Goal: Subscribe to service/newsletter

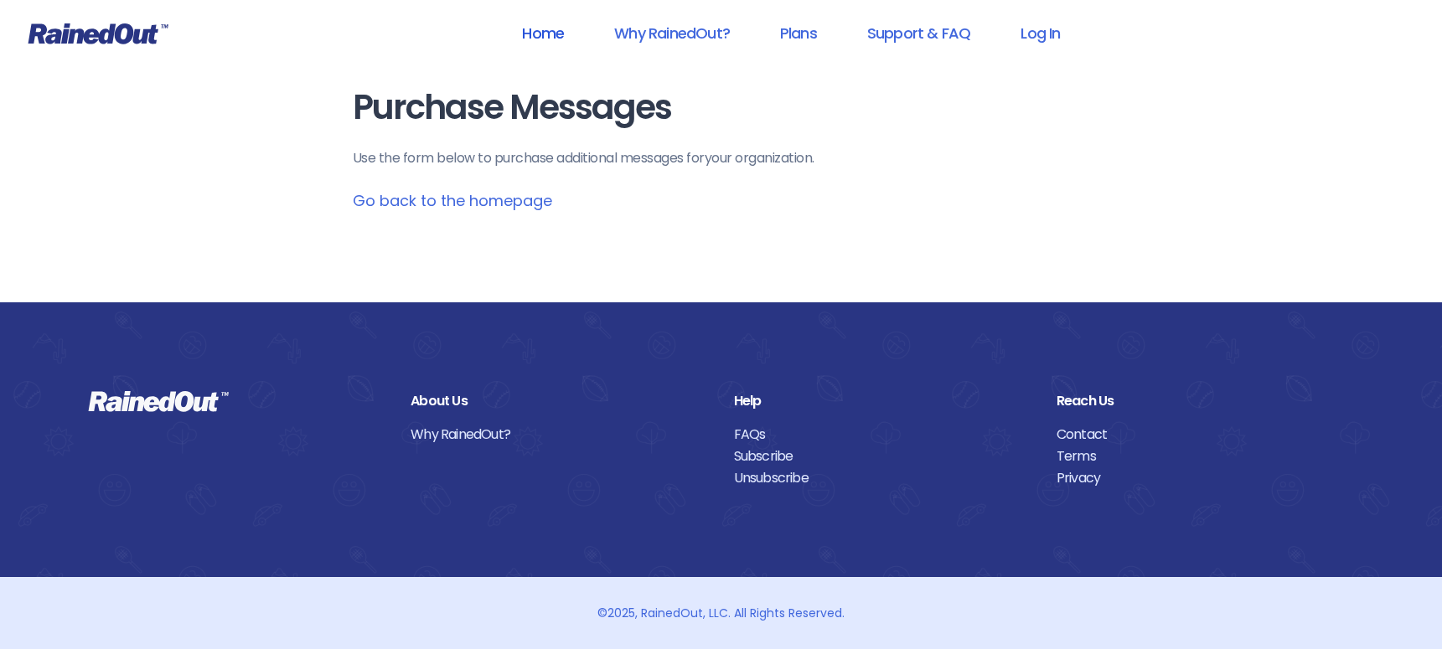
click at [544, 39] on link "Home" at bounding box center [542, 33] width 85 height 38
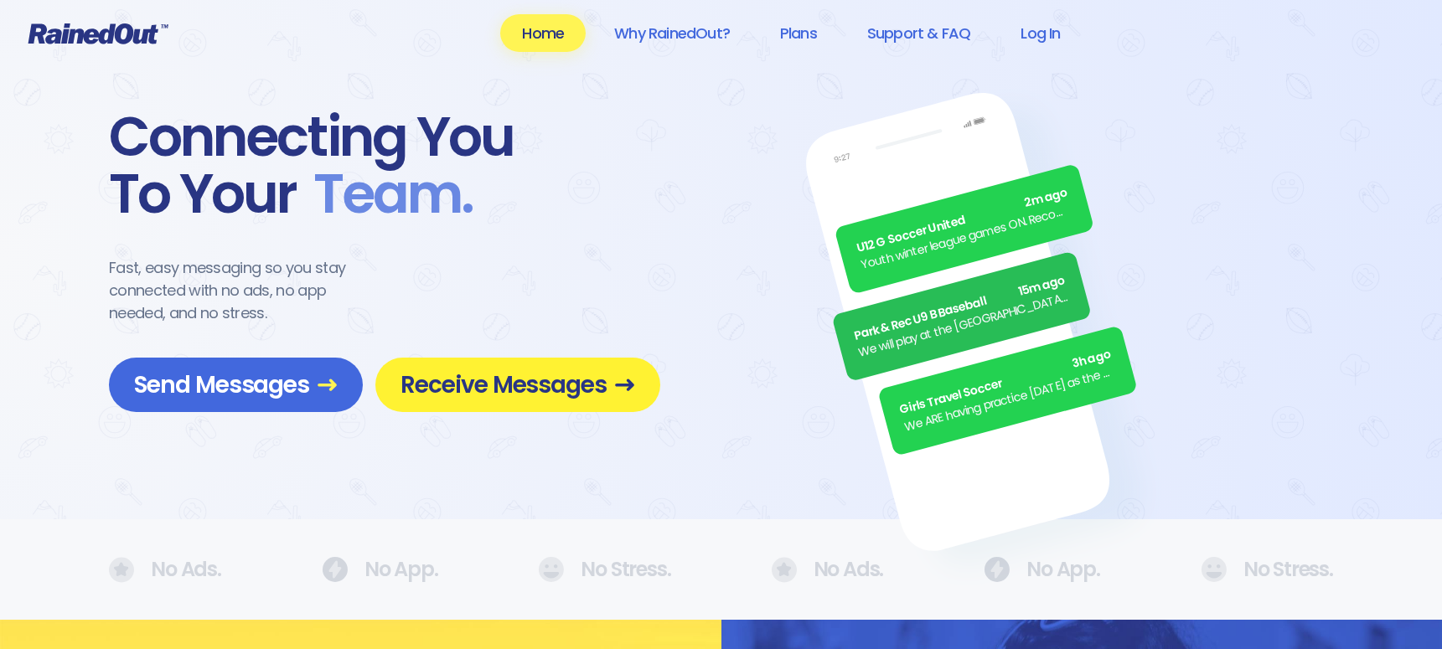
click at [538, 383] on span "Receive Messages" at bounding box center [518, 384] width 235 height 29
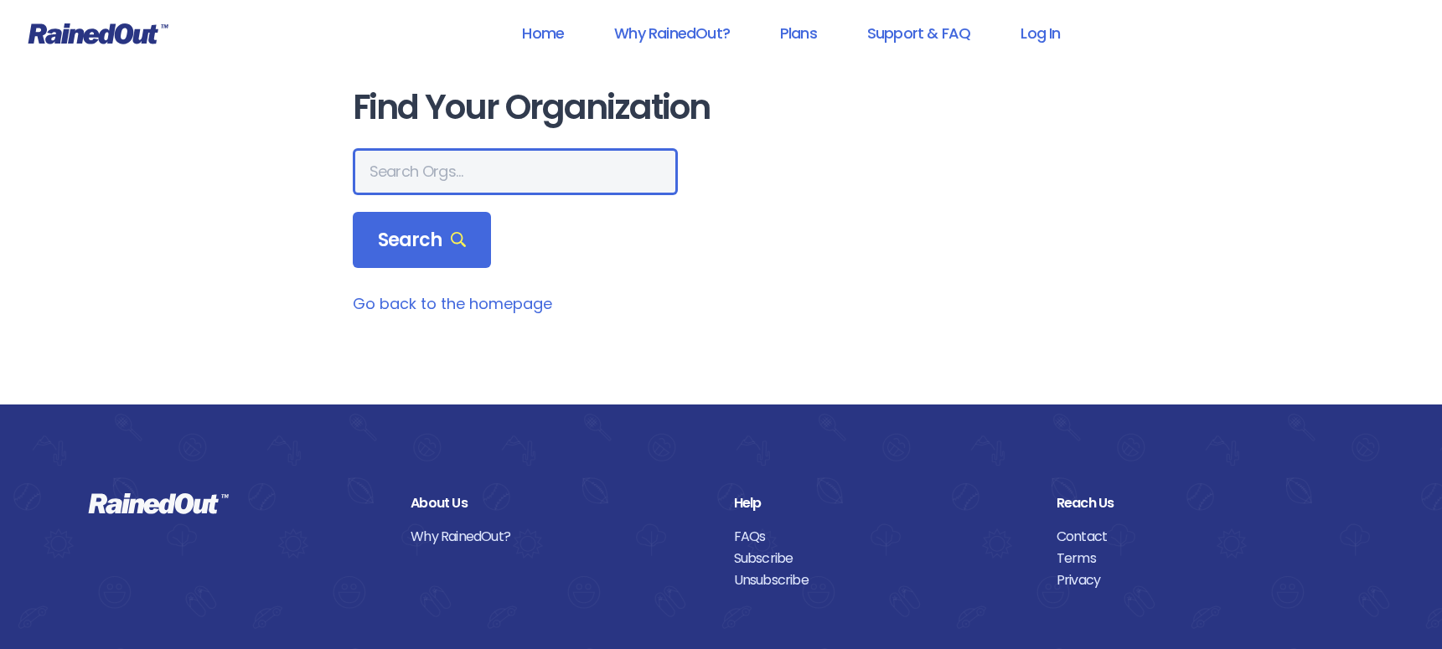
click at [449, 170] on input "text" at bounding box center [515, 171] width 325 height 47
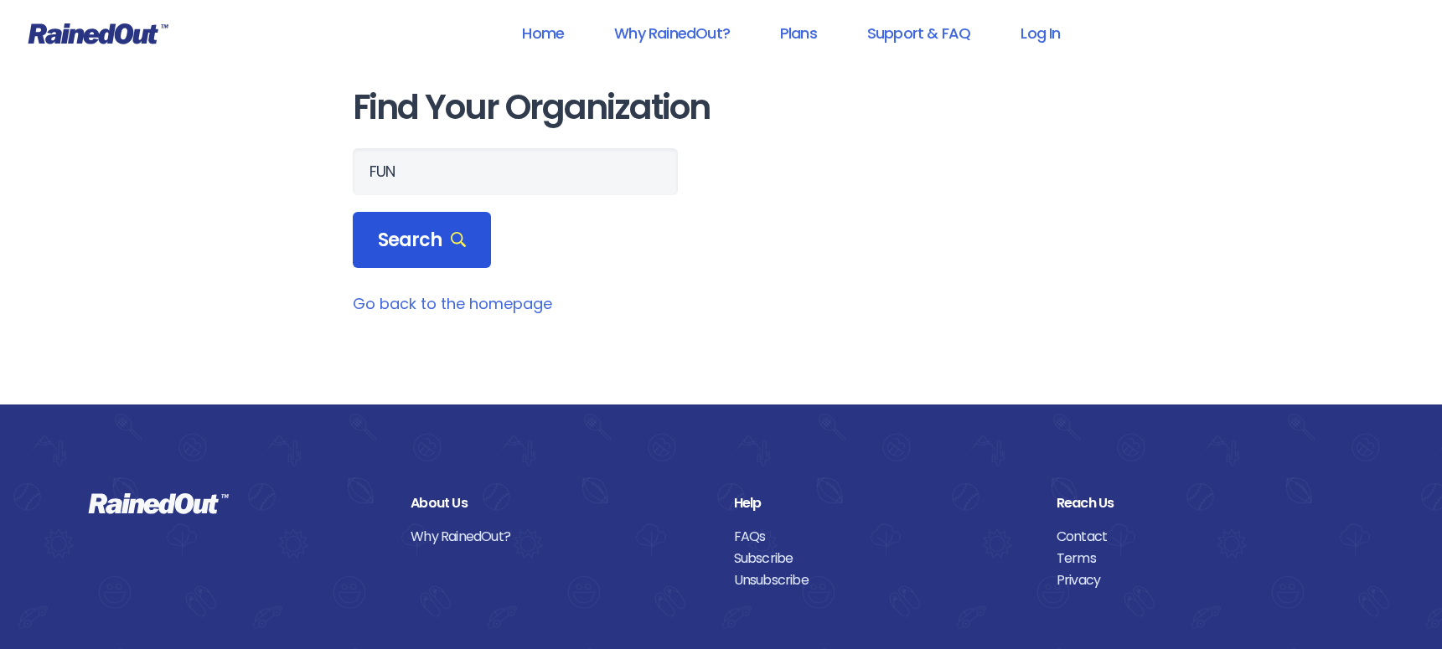
click at [451, 240] on icon at bounding box center [459, 240] width 16 height 16
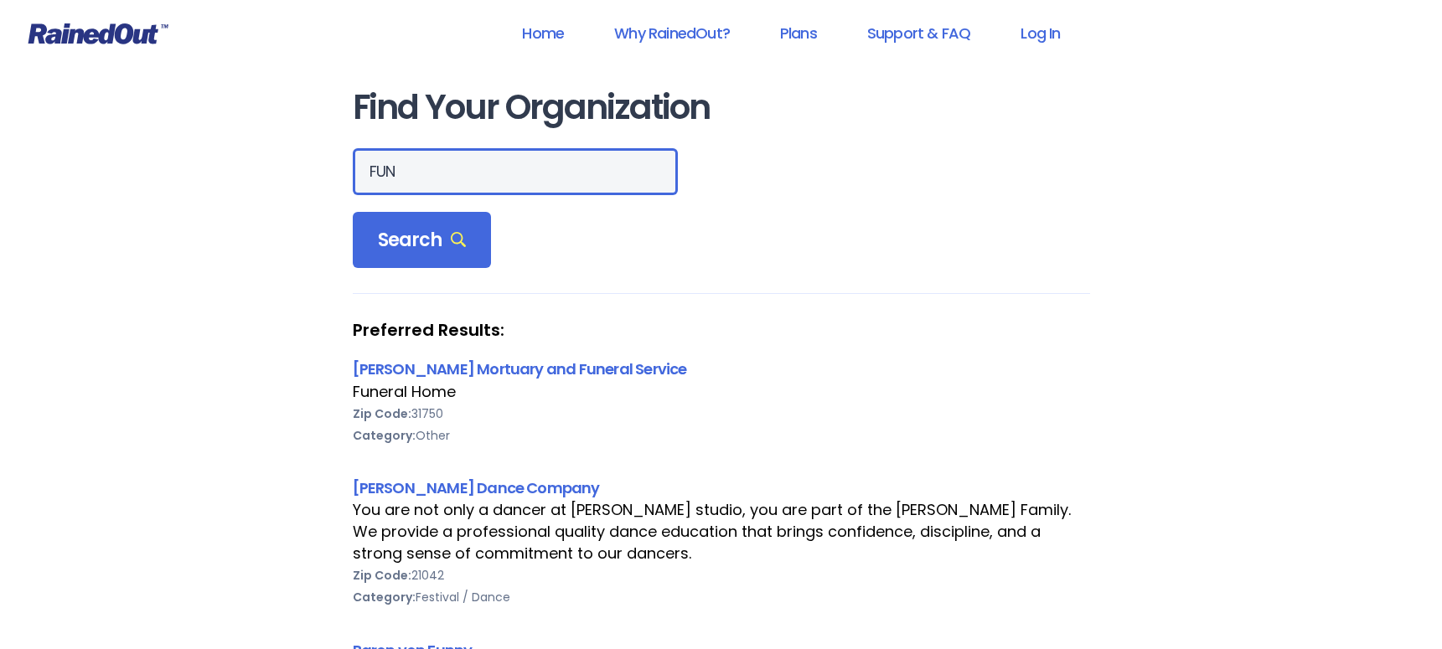
drag, startPoint x: 412, startPoint y: 175, endPoint x: 300, endPoint y: 163, distance: 113.0
paste input "[GEOGRAPHIC_DATA]"
type input "[GEOGRAPHIC_DATA]"
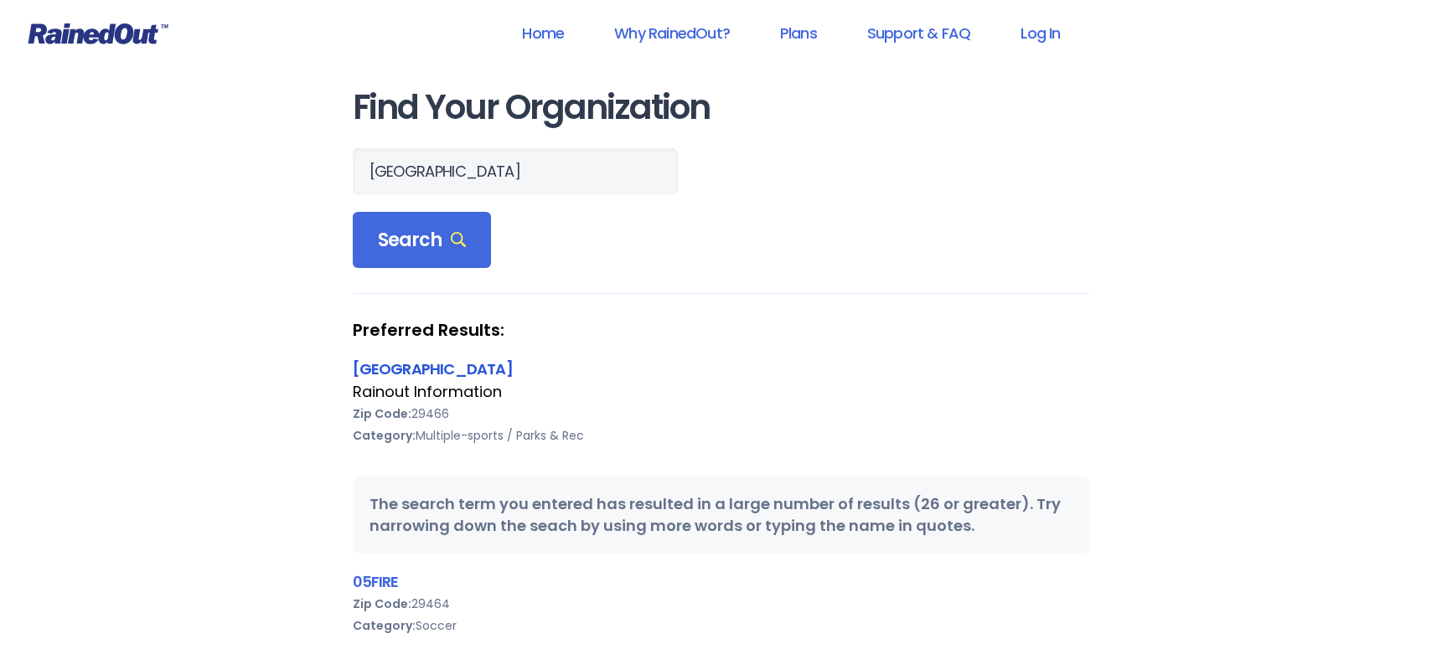
click at [513, 370] on link "[GEOGRAPHIC_DATA]" at bounding box center [433, 369] width 160 height 21
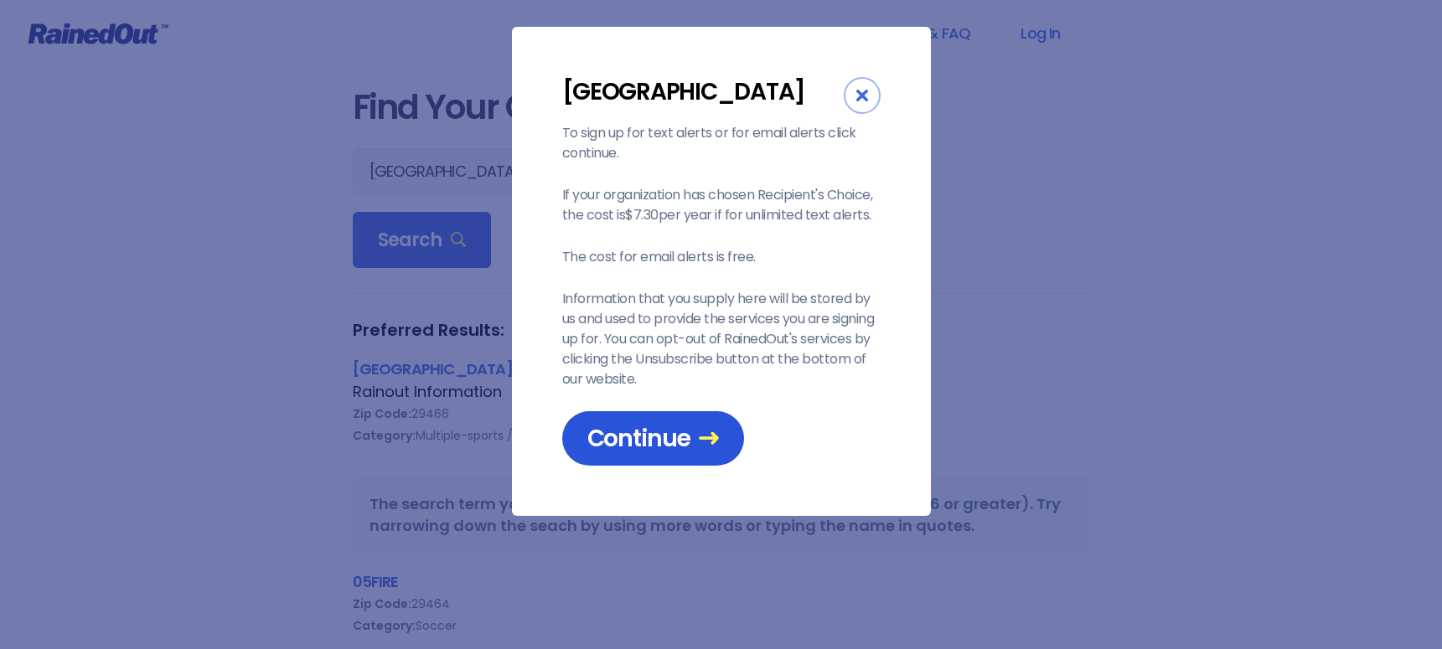
click at [664, 453] on span "Continue" at bounding box center [653, 438] width 132 height 29
